Goal: Task Accomplishment & Management: Manage account settings

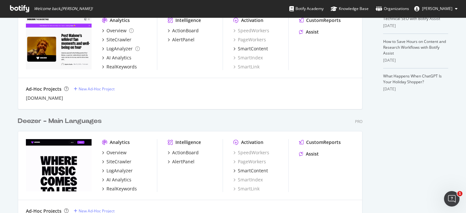
click at [79, 122] on div "Deezer - Main Languages" at bounding box center [60, 121] width 84 height 9
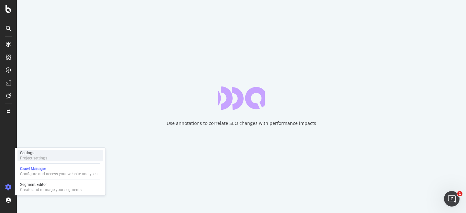
click at [36, 156] on div "Project settings" at bounding box center [33, 158] width 27 height 5
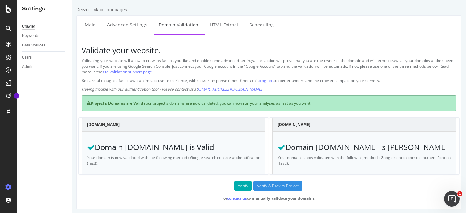
scroll to position [3, 0]
